Goal: Transaction & Acquisition: Subscribe to service/newsletter

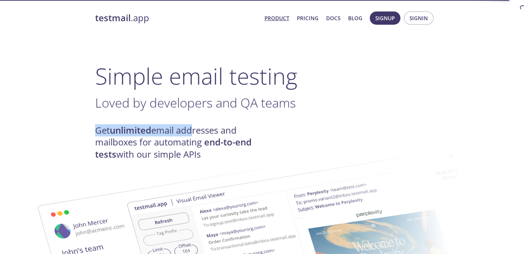
drag, startPoint x: 93, startPoint y: 130, endPoint x: 192, endPoint y: 128, distance: 98.6
click at [192, 128] on h4 "Get unlimited email addresses and mailboxes for automating end-to-end tests wit…" at bounding box center [180, 143] width 170 height 36
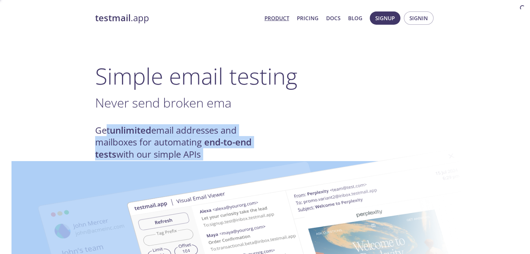
drag, startPoint x: 107, startPoint y: 131, endPoint x: 150, endPoint y: 141, distance: 43.9
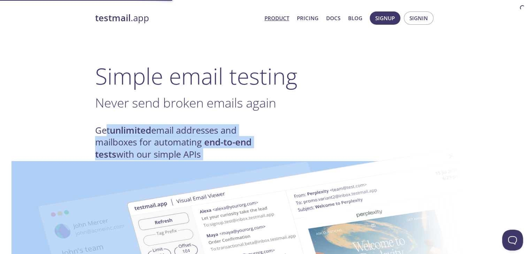
click at [150, 141] on img at bounding box center [314, 257] width 376 height 236
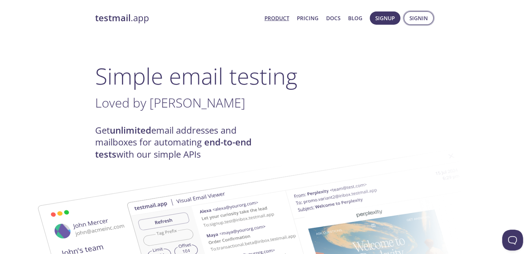
click at [418, 21] on span "Signin" at bounding box center [418, 18] width 18 height 9
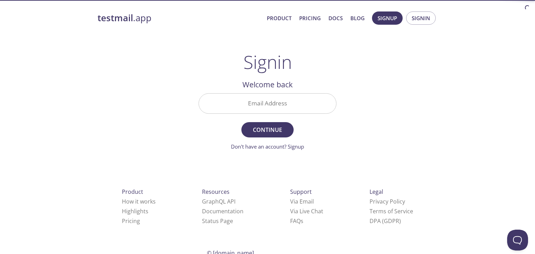
click at [290, 109] on input "Email Address" at bounding box center [267, 104] width 137 height 20
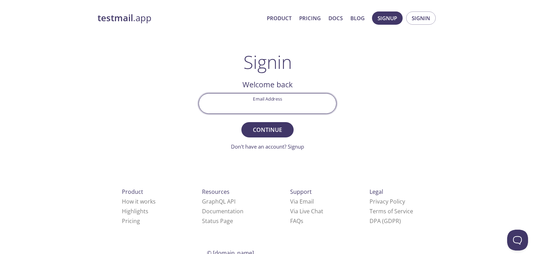
type input "[EMAIL_ADDRESS][DOMAIN_NAME]"
click at [241, 122] on button "Continue" at bounding box center [267, 129] width 52 height 15
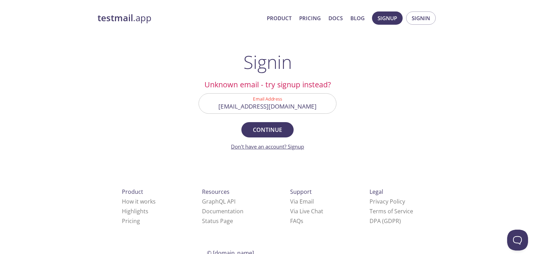
click at [299, 149] on link "Don't have an account? Signup" at bounding box center [267, 146] width 73 height 7
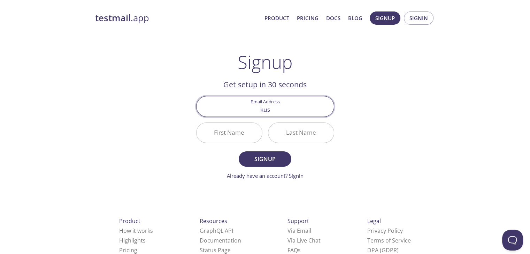
type input "[EMAIL_ADDRESS][DOMAIN_NAME]"
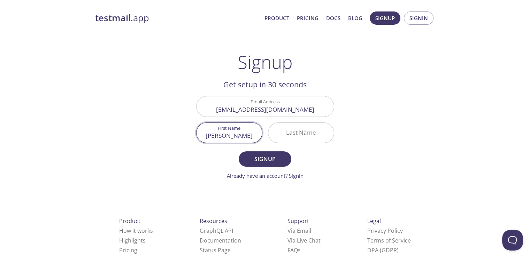
type input "[PERSON_NAME]"
type input "Rathod"
click at [270, 158] on span "Signup" at bounding box center [264, 159] width 37 height 10
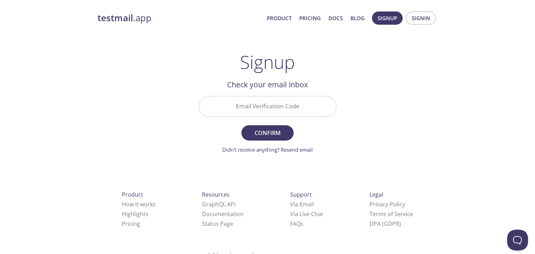
click at [239, 103] on input "Email Verification Code" at bounding box center [267, 107] width 137 height 20
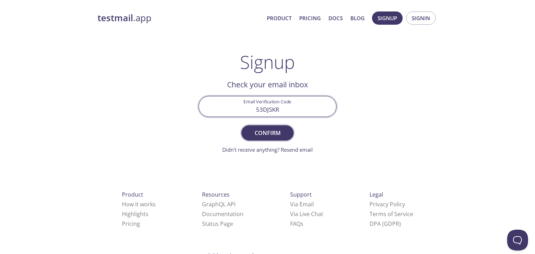
type input "53DJSKR"
click at [256, 130] on span "Confirm" at bounding box center [267, 133] width 37 height 10
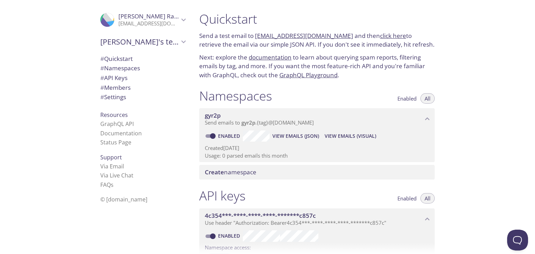
drag, startPoint x: 204, startPoint y: 95, endPoint x: 279, endPoint y: 96, distance: 75.3
click at [279, 96] on div "Namespaces Enabled All" at bounding box center [317, 96] width 236 height 17
drag, startPoint x: 207, startPoint y: 31, endPoint x: 224, endPoint y: 32, distance: 16.8
click at [224, 32] on div "Quickstart Send a test email to [EMAIL_ADDRESS][DOMAIN_NAME] and then click her…" at bounding box center [317, 45] width 247 height 77
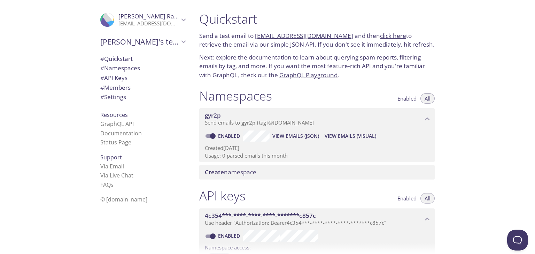
click at [197, 72] on div "Quickstart Send a test email to [EMAIL_ADDRESS][DOMAIN_NAME] and then click her…" at bounding box center [317, 45] width 247 height 77
click at [117, 133] on link "Documentation" at bounding box center [120, 134] width 41 height 8
drag, startPoint x: 199, startPoint y: 31, endPoint x: 229, endPoint y: 36, distance: 29.7
click at [229, 36] on div "Quickstart Send a test email to [EMAIL_ADDRESS][DOMAIN_NAME] and then click her…" at bounding box center [317, 45] width 247 height 77
click at [246, 40] on p "Send a test email to [EMAIL_ADDRESS][DOMAIN_NAME] and then click here to retrie…" at bounding box center [317, 40] width 236 height 18
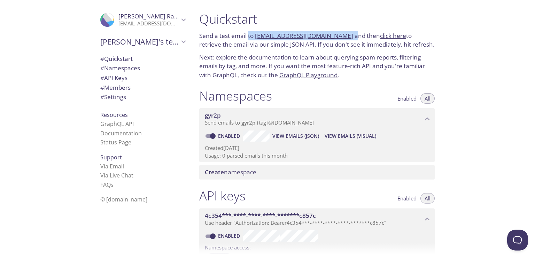
drag, startPoint x: 249, startPoint y: 39, endPoint x: 348, endPoint y: 38, distance: 99.3
click at [348, 38] on p "Send a test email to [EMAIL_ADDRESS][DOMAIN_NAME] and then click here to retrie…" at bounding box center [317, 40] width 236 height 18
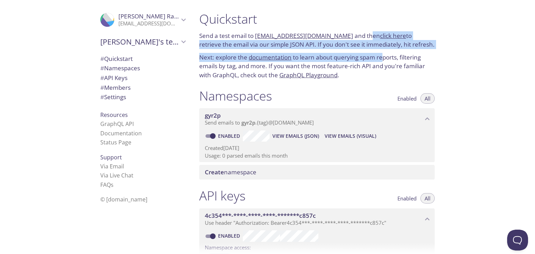
drag, startPoint x: 360, startPoint y: 40, endPoint x: 387, endPoint y: 52, distance: 29.8
click at [387, 52] on div "Quickstart Send a test email to [EMAIL_ADDRESS][DOMAIN_NAME] and then click her…" at bounding box center [317, 45] width 247 height 77
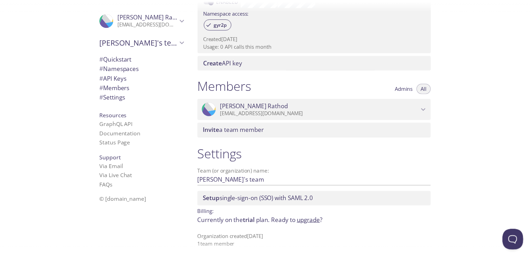
scroll to position [241, 0]
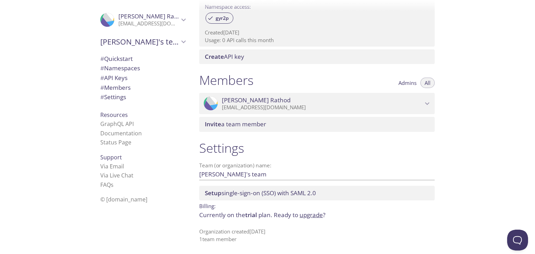
click at [312, 216] on link "upgrade" at bounding box center [311, 215] width 23 height 8
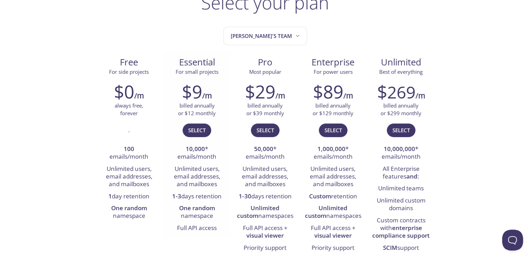
scroll to position [60, 0]
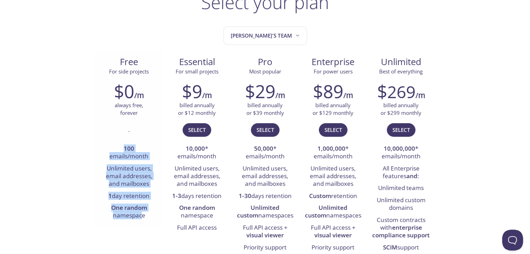
drag, startPoint x: 122, startPoint y: 145, endPoint x: 142, endPoint y: 225, distance: 82.6
click at [142, 225] on div "$0 /m always free, forever . 100 emails/month Unlimited users, email addresses,…" at bounding box center [129, 151] width 68 height 150
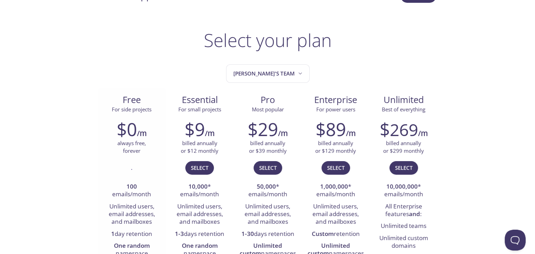
scroll to position [0, 0]
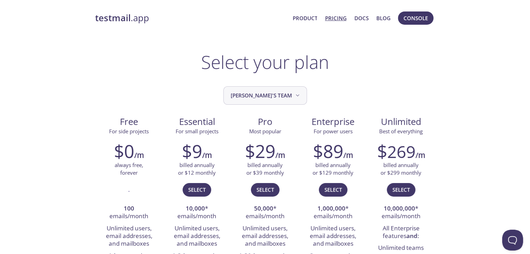
click at [272, 99] on span "[PERSON_NAME]'s team" at bounding box center [266, 95] width 70 height 9
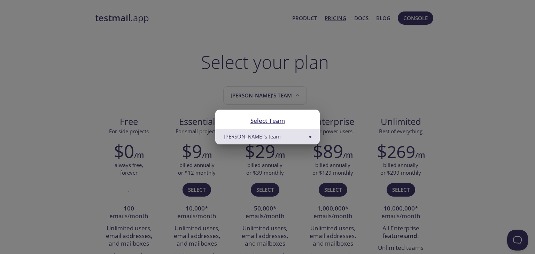
click at [340, 104] on div "Select Team Kushal's team" at bounding box center [267, 127] width 535 height 254
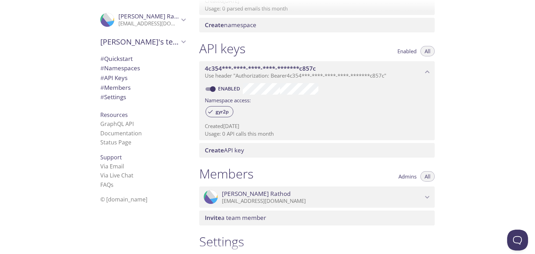
scroll to position [161, 0]
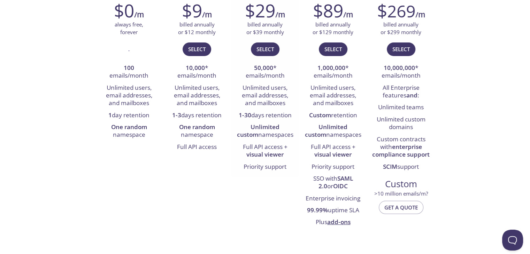
scroll to position [141, 0]
